Goal: Task Accomplishment & Management: Complete application form

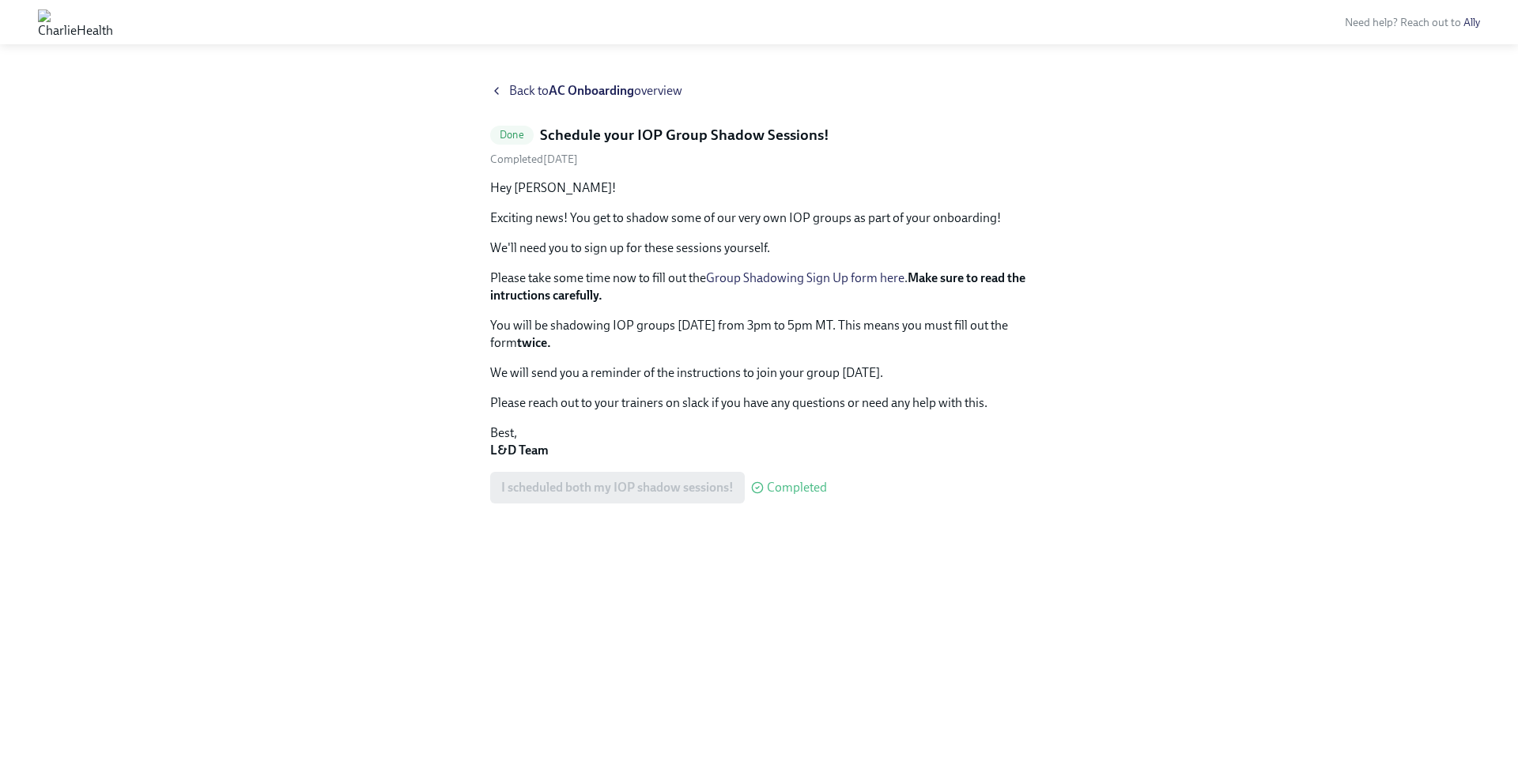
click at [679, 484] on div "I scheduled both my IOP shadow sessions! Completed" at bounding box center [658, 488] width 337 height 32
click at [502, 91] on icon at bounding box center [495, 90] width 12 height 12
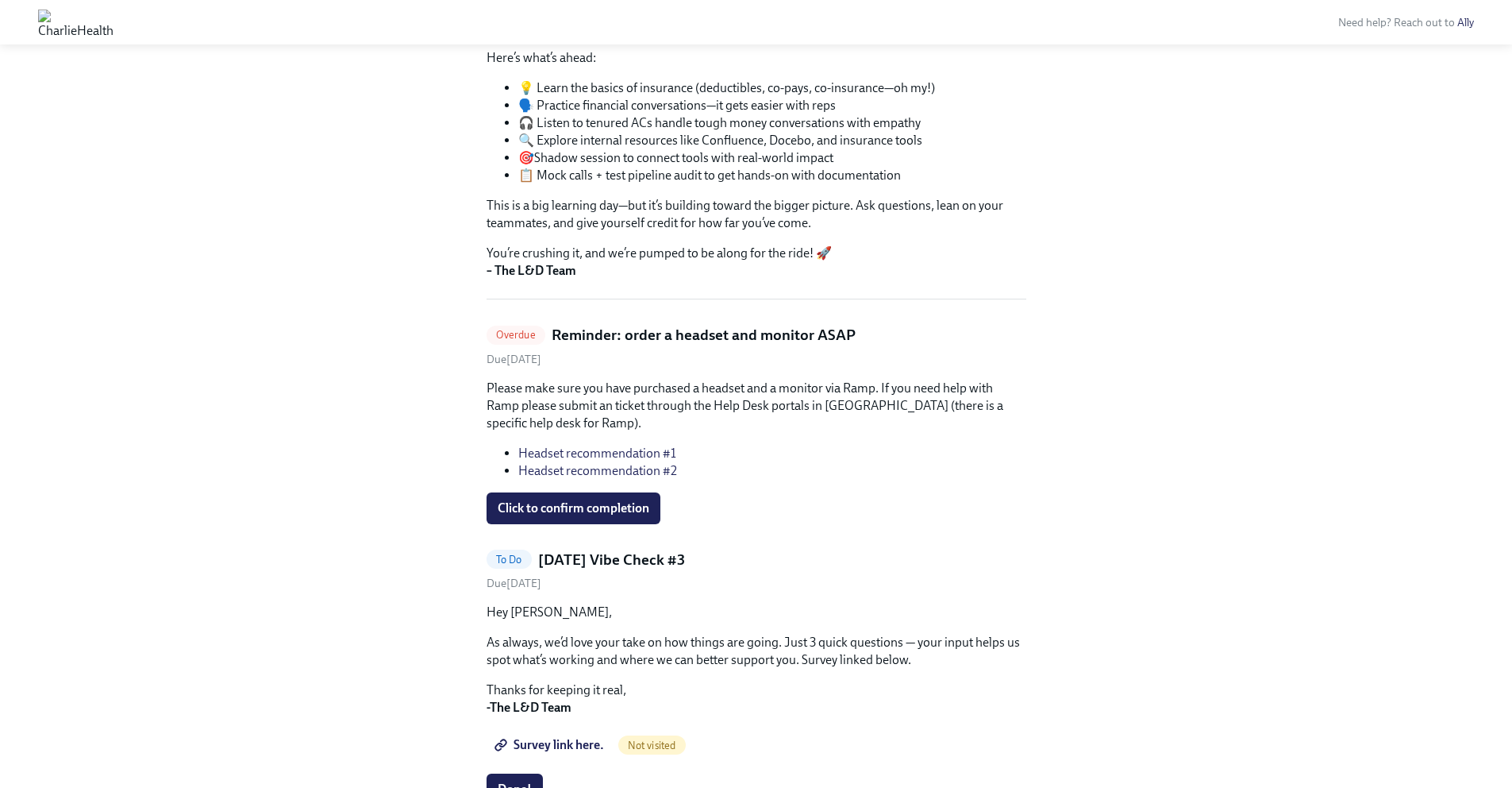
scroll to position [286, 0]
click at [627, 499] on span "Click to confirm completion" at bounding box center [573, 506] width 152 height 16
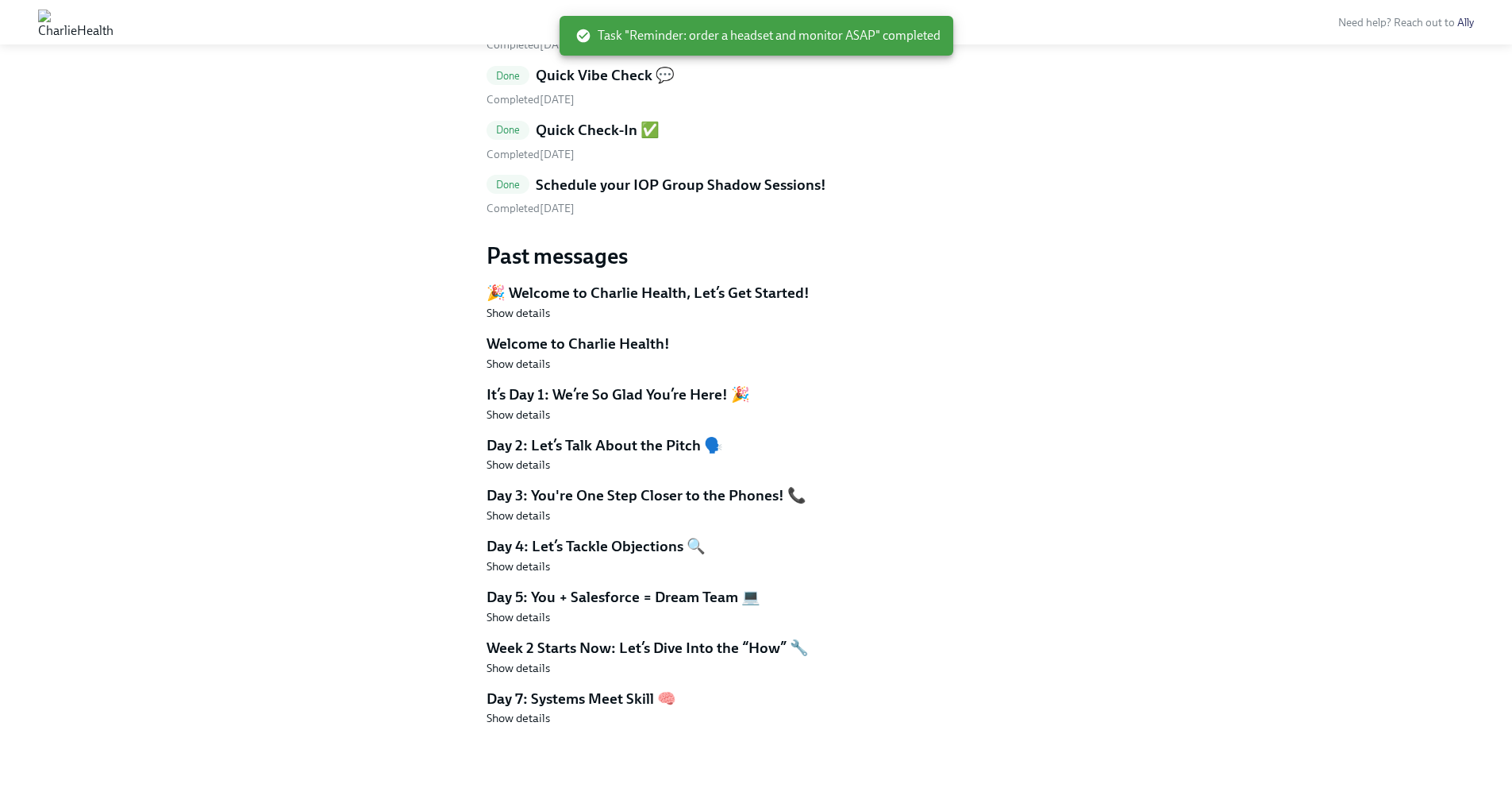
scroll to position [2812, 0]
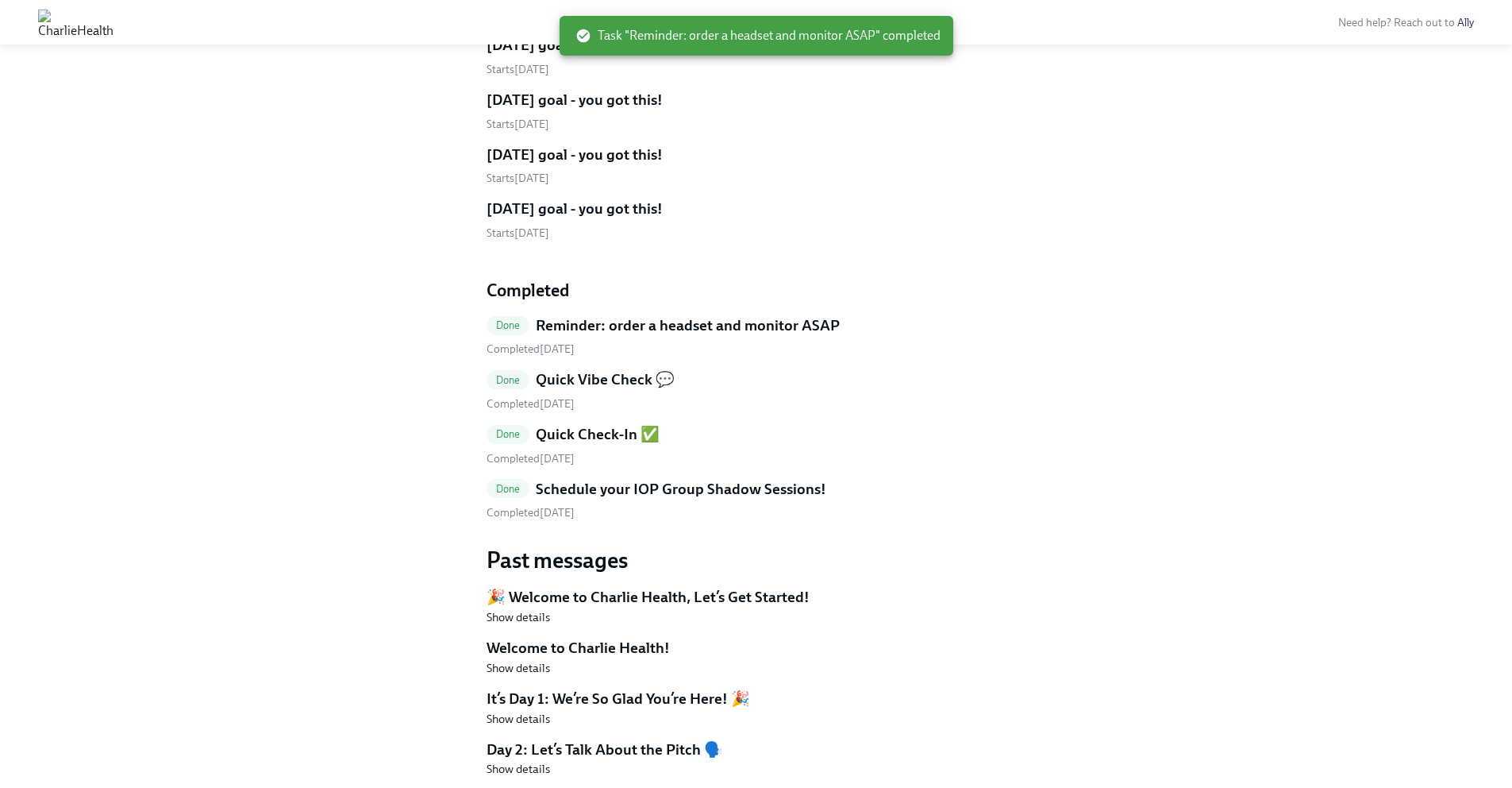
click at [616, 484] on h5 "Schedule your IOP Group Shadow Sessions!" at bounding box center [681, 489] width 290 height 21
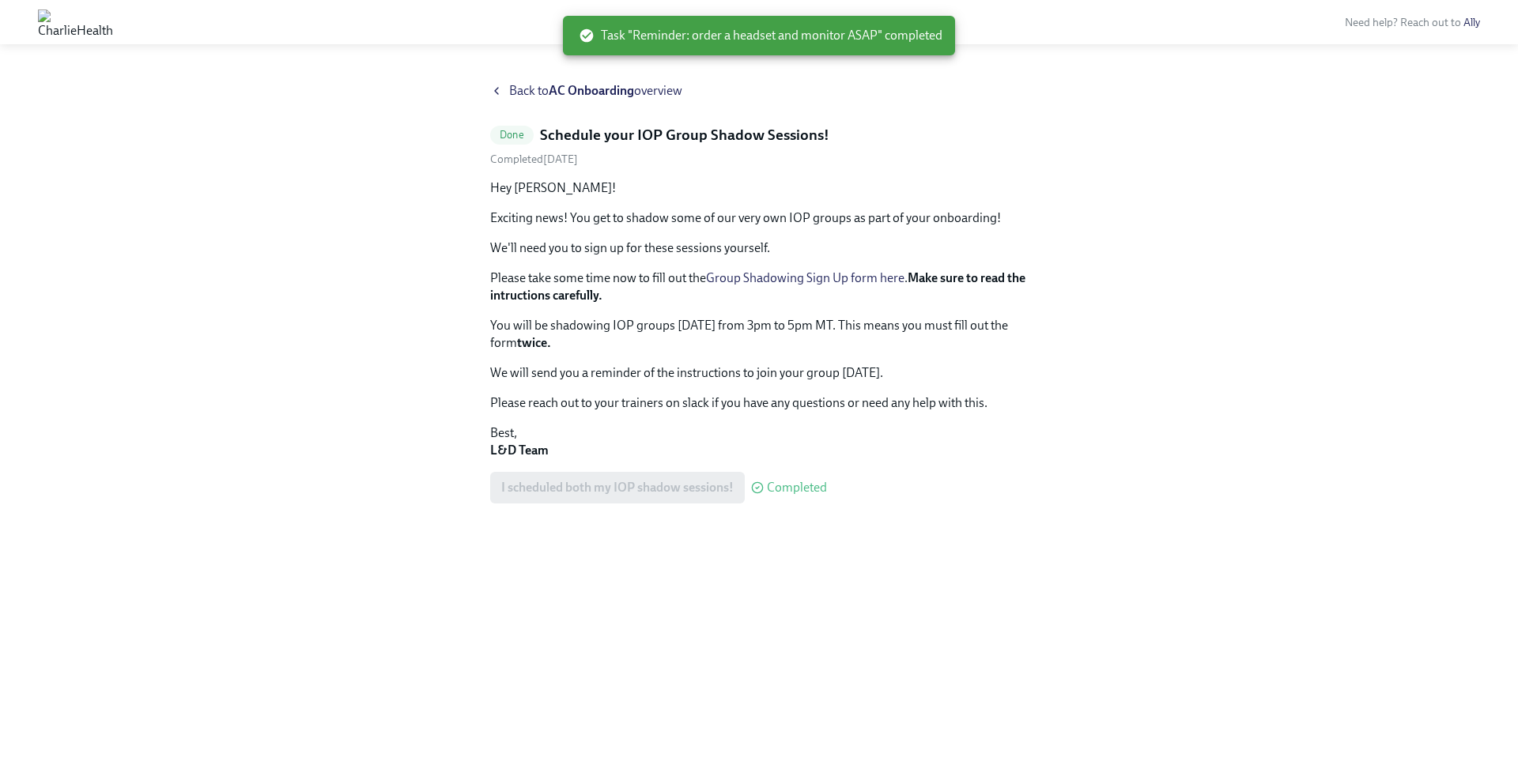
click at [607, 482] on div "I scheduled both my IOP shadow sessions! Completed" at bounding box center [658, 488] width 337 height 32
click at [565, 362] on div "Hey [PERSON_NAME]! Exciting news! You get to shadow some of our very own IOP gr…" at bounding box center [758, 319] width 538 height 279
click at [586, 206] on div "Hey [PERSON_NAME]! Exciting news! You get to shadow some of our very own IOP gr…" at bounding box center [758, 319] width 538 height 279
